Goal: Information Seeking & Learning: Learn about a topic

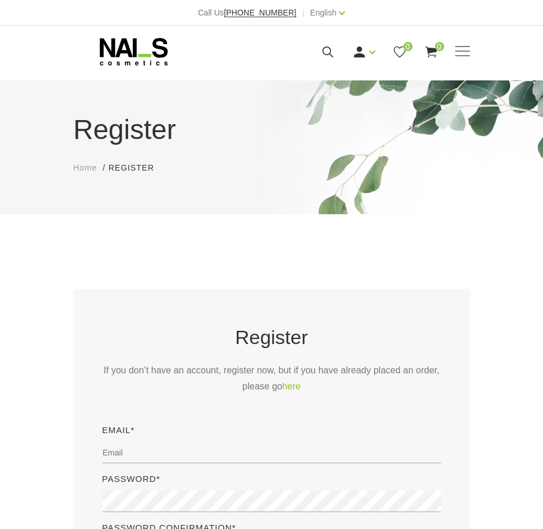
type input "gekuvimedot21@gmail.com"
type input "BGuwzTxfob"
checkbox input "false"
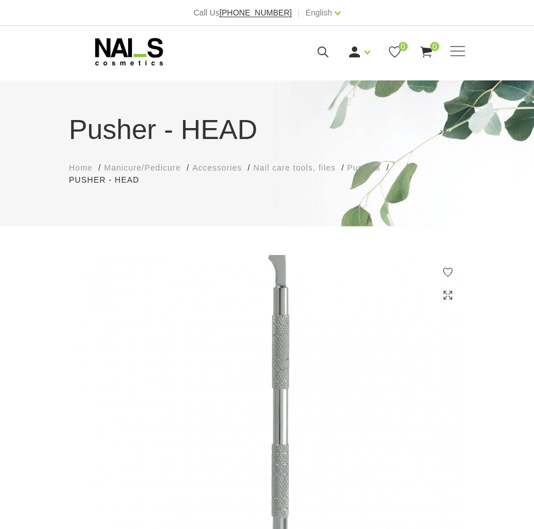
type input "rkQhYHyb"
type input "[EMAIL_ADDRESS][DOMAIN_NAME]"
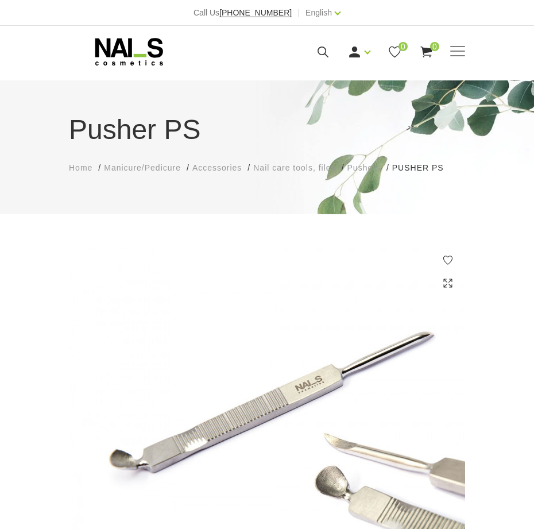
type input "KEcVFqQigzlw"
radio input "true"
radio input "false"
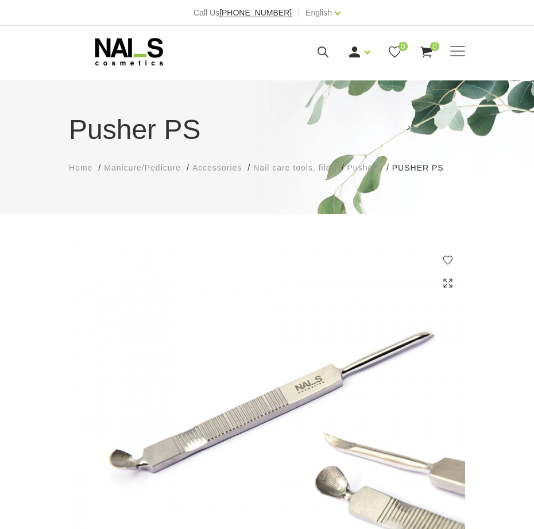
type input "[EMAIL_ADDRESS][DOMAIN_NAME]"
type input "4442177867"
radio input "true"
radio input "false"
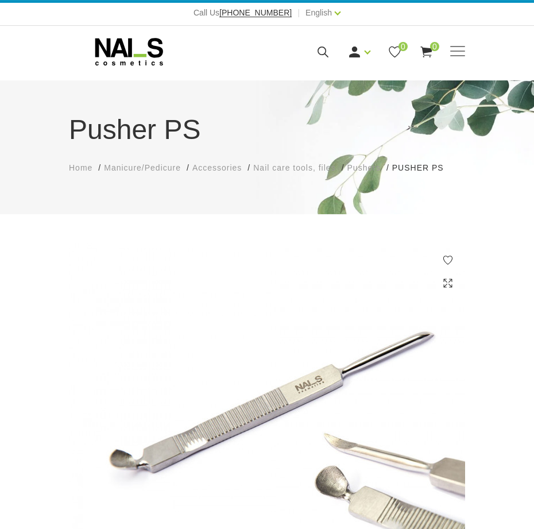
type input "lUVjzRcPBkwZfH"
type input "[EMAIL_ADDRESS][DOMAIN_NAME]"
type input "CWBazYOhIGRHY"
type input "[EMAIL_ADDRESS][DOMAIN_NAME]"
type input "6013625972"
